Goal: Task Accomplishment & Management: Use online tool/utility

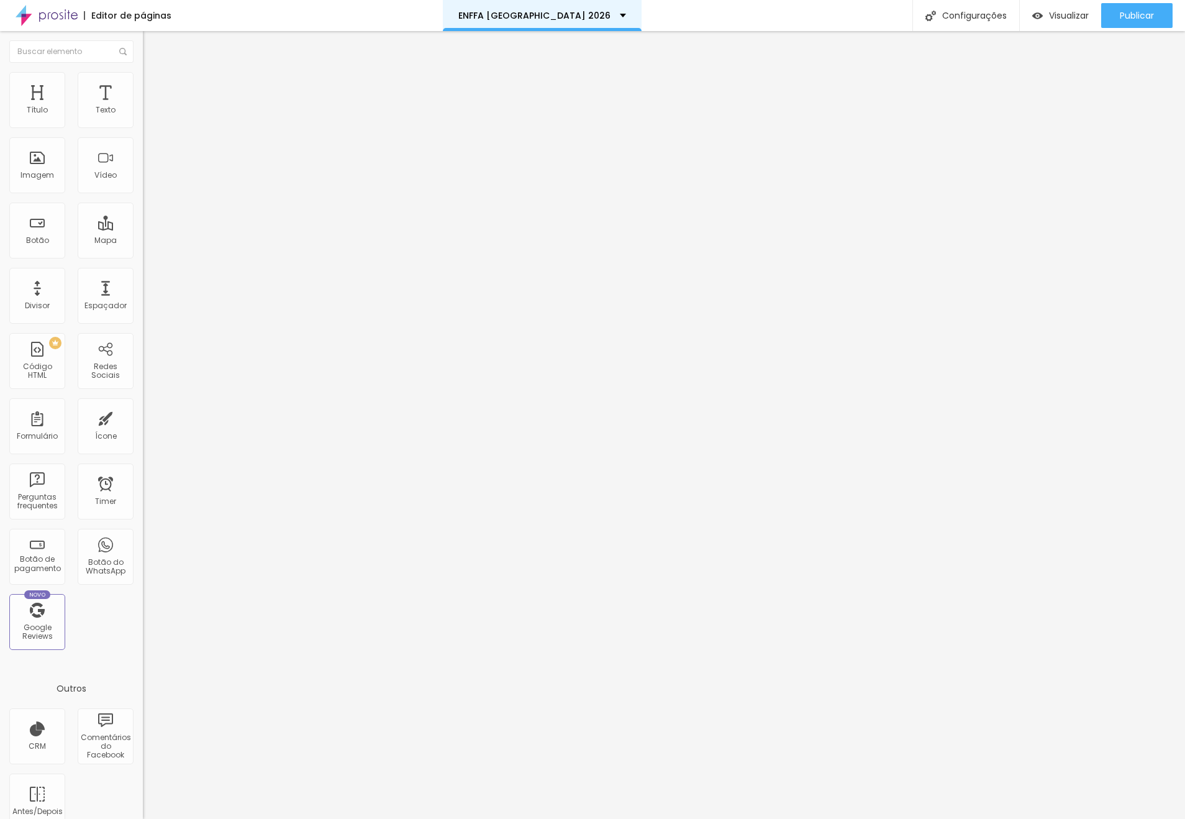
click at [586, 21] on div "ENFFA [GEOGRAPHIC_DATA] 2026" at bounding box center [542, 15] width 199 height 31
click at [101, 20] on div "Editor de páginas" at bounding box center [128, 15] width 88 height 9
click at [132, 17] on div "Editor de páginas" at bounding box center [128, 15] width 88 height 9
click at [197, 22] on div "Editor de páginas ENFFA BRASIL 2026 Configurações Configurações da página Cliqu…" at bounding box center [592, 15] width 1185 height 31
click at [148, 16] on div "Editor de páginas" at bounding box center [128, 15] width 88 height 9
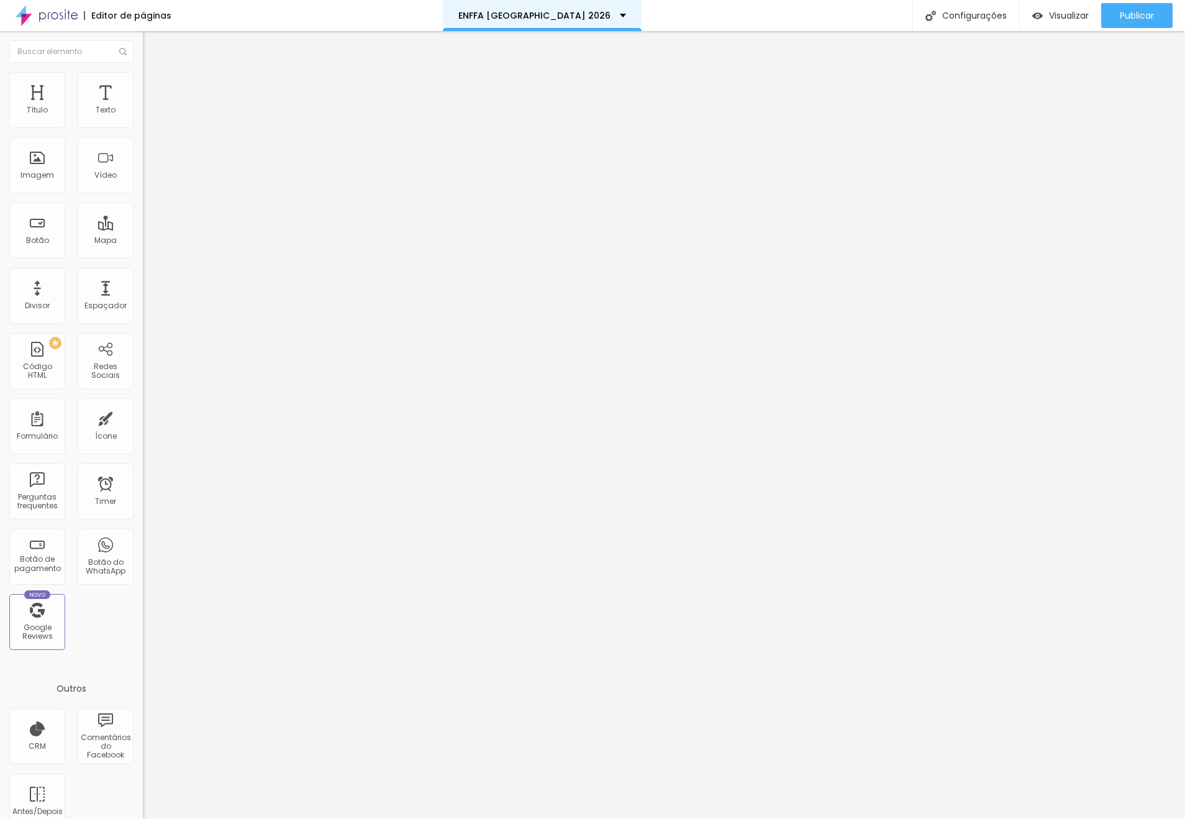
drag, startPoint x: 175, startPoint y: 16, endPoint x: 573, endPoint y: 7, distance: 397.6
click at [573, 7] on div "ENFFA [GEOGRAPHIC_DATA] 2026" at bounding box center [542, 15] width 199 height 31
click at [709, 7] on div "Editor de páginas ENFFA BRASIL 2026 Configurações Configurações da página Cliqu…" at bounding box center [592, 15] width 1185 height 31
